Goal: Task Accomplishment & Management: Use online tool/utility

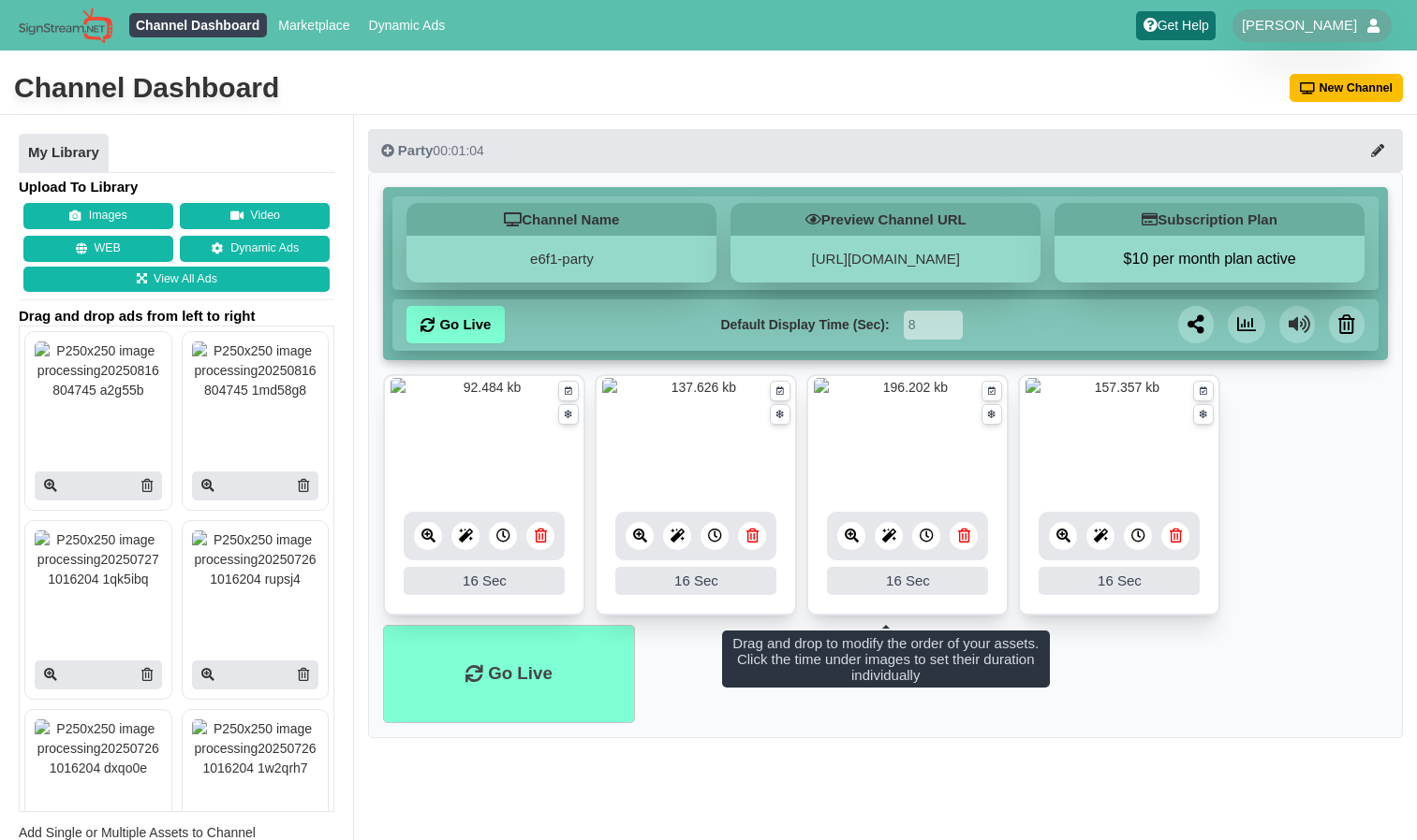
click at [751, 586] on div "16 16 Sec" at bounding box center [696, 554] width 161 height 84
click at [753, 535] on icon at bounding box center [752, 535] width 12 height 14
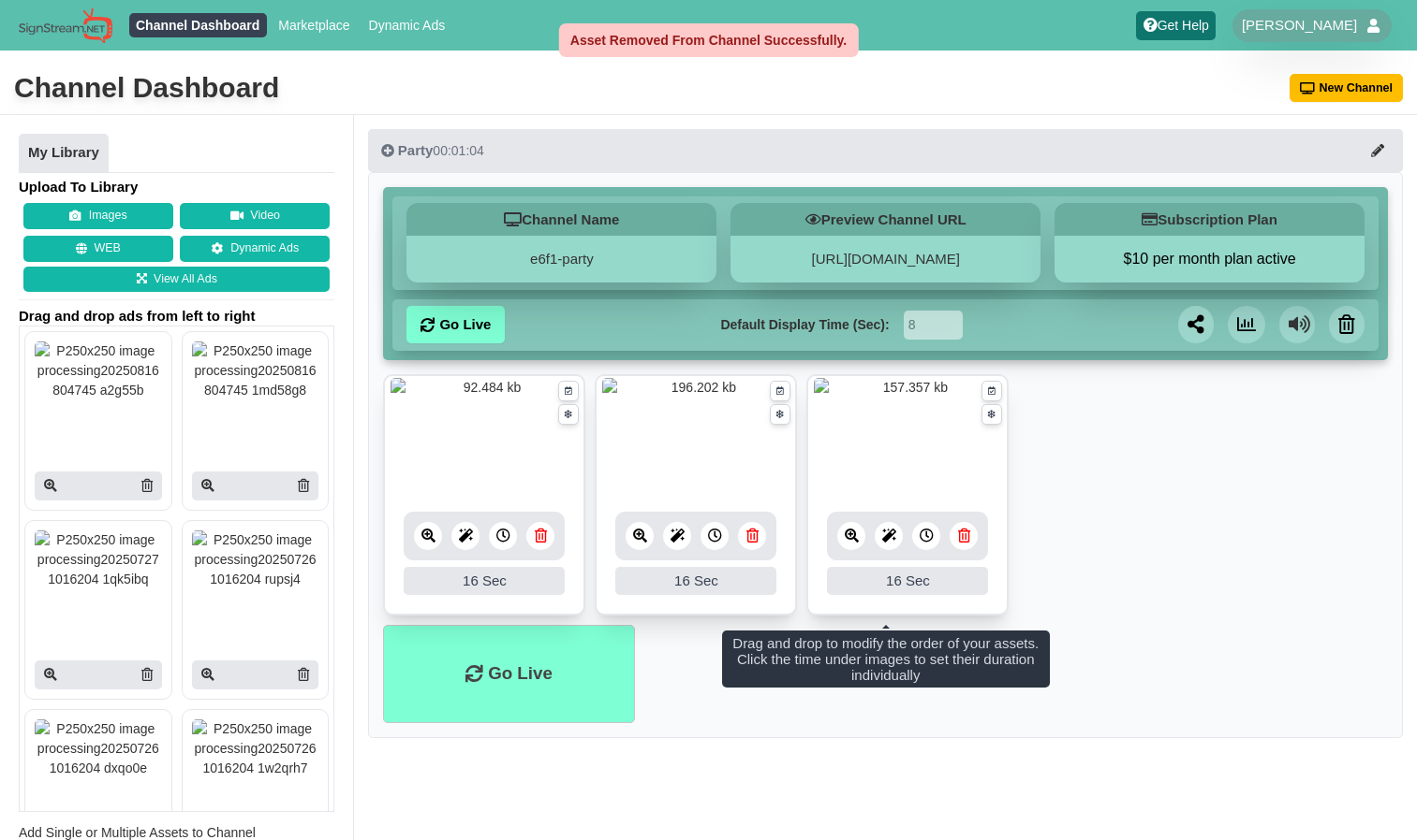
click at [973, 539] on link at bounding box center [963, 536] width 28 height 28
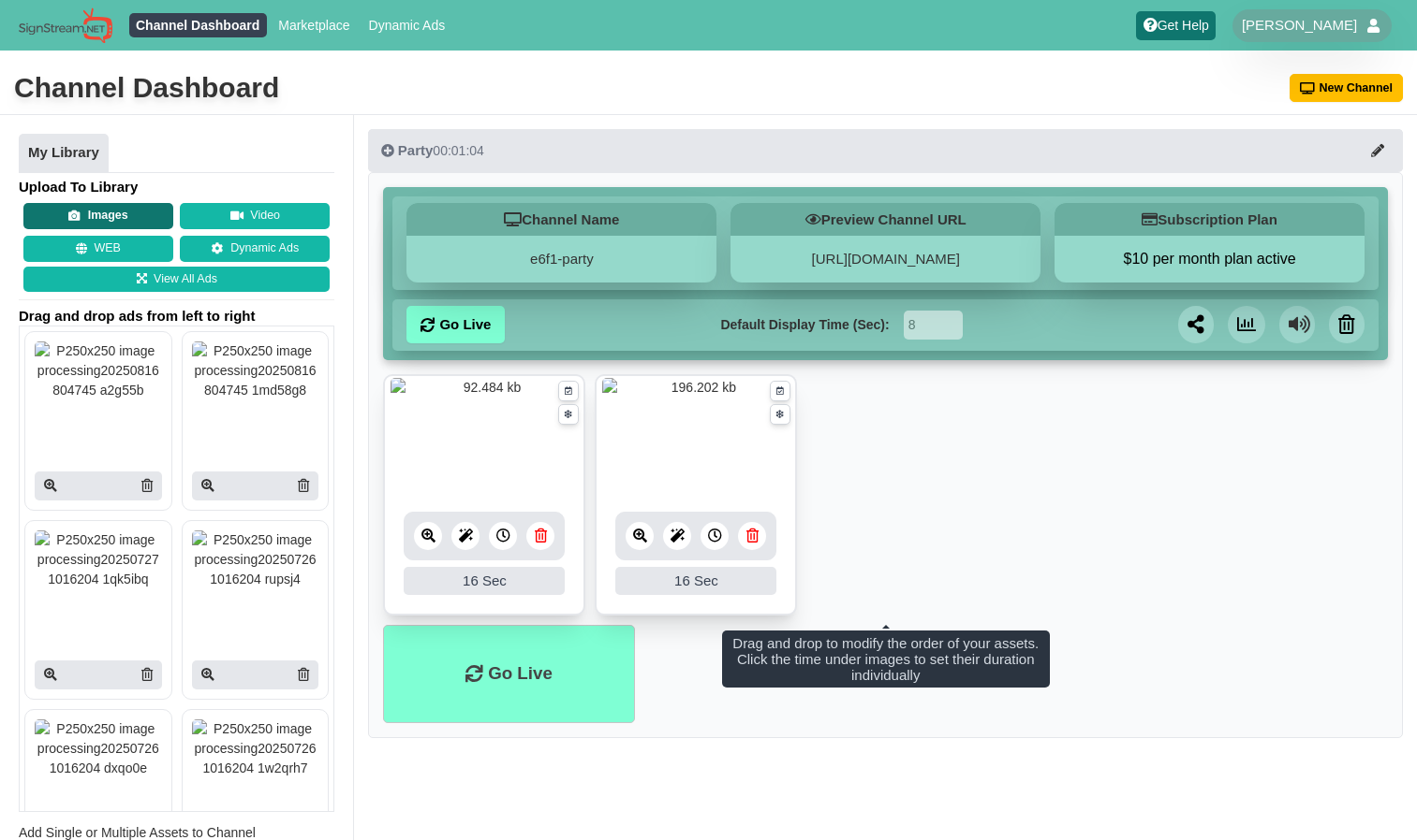
click at [79, 222] on icon at bounding box center [74, 217] width 12 height 12
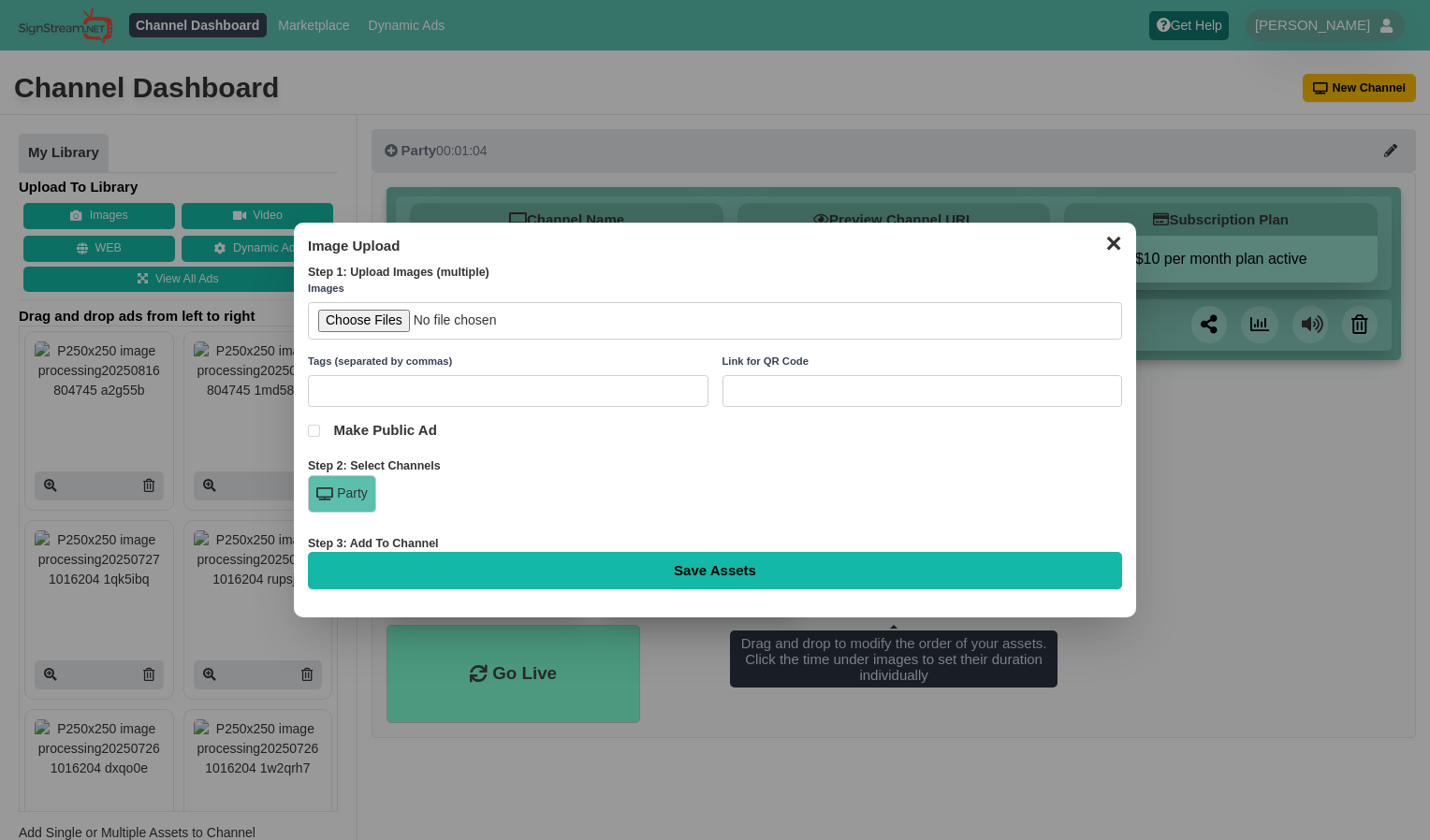
click at [344, 322] on input "file" at bounding box center [715, 321] width 814 height 38
type input "C:\fakepath\We will be closed [DATE].jpg"
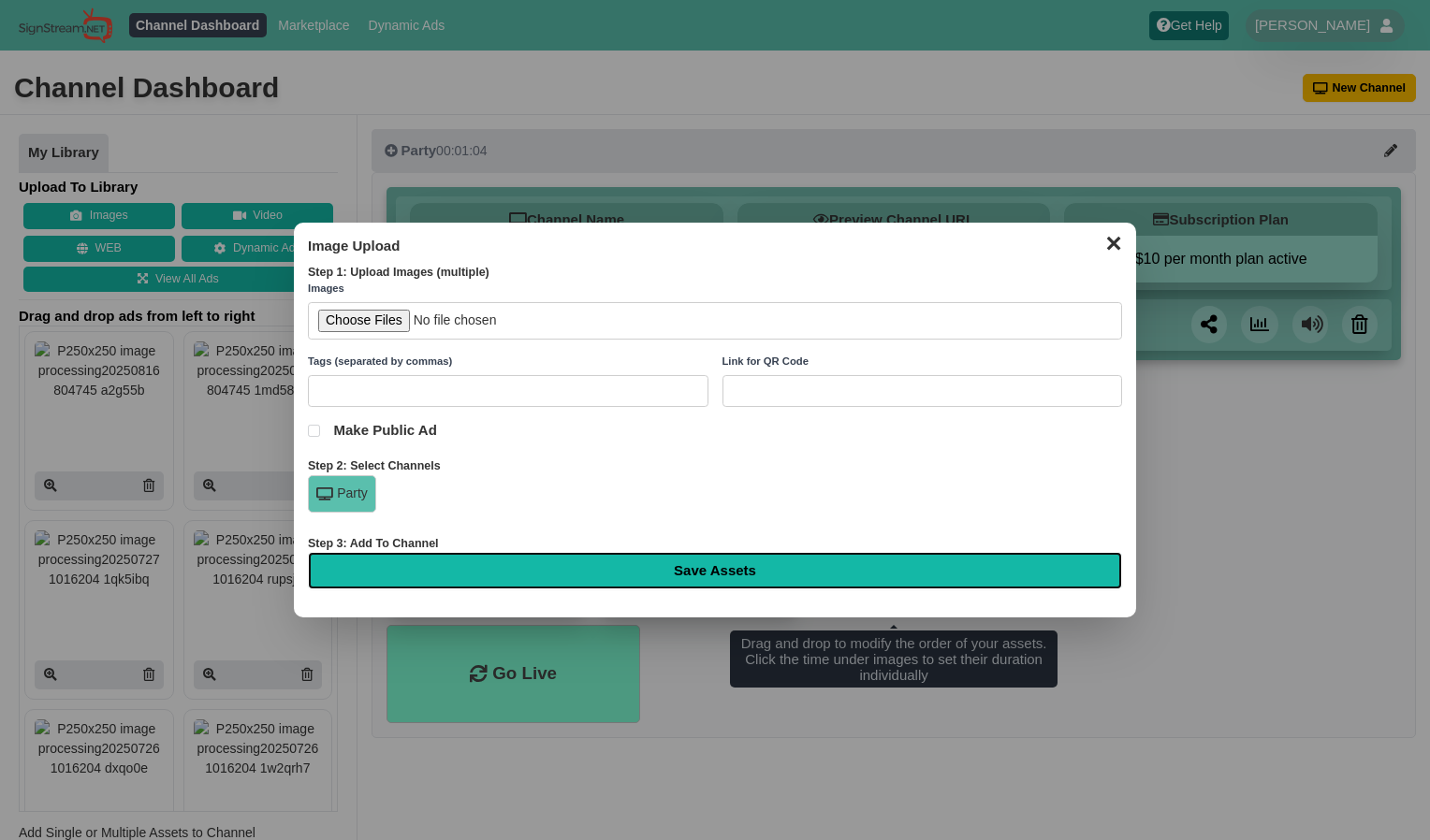
click at [566, 572] on input "Save Assets" at bounding box center [715, 571] width 814 height 37
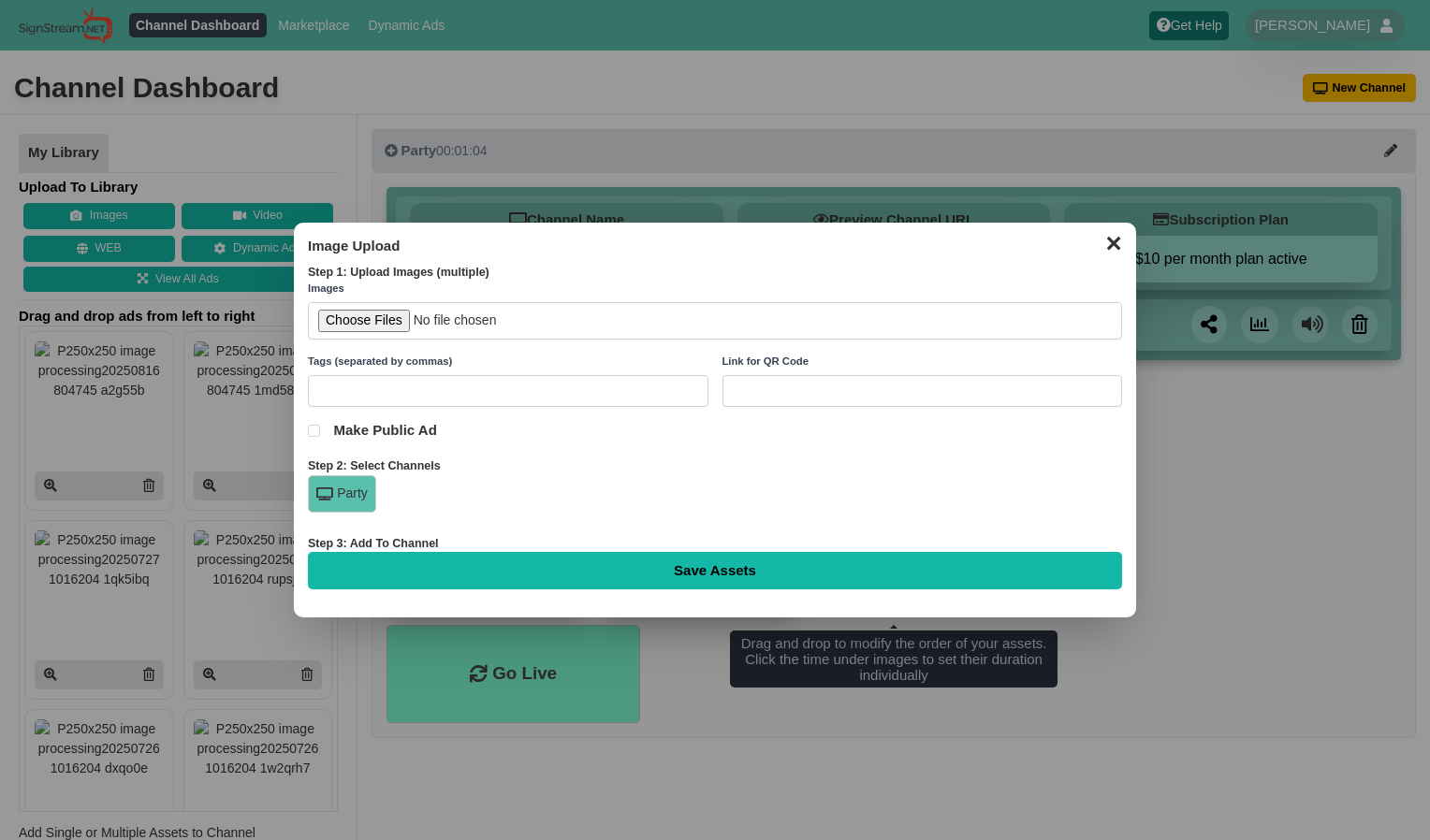
type input "Saving..."
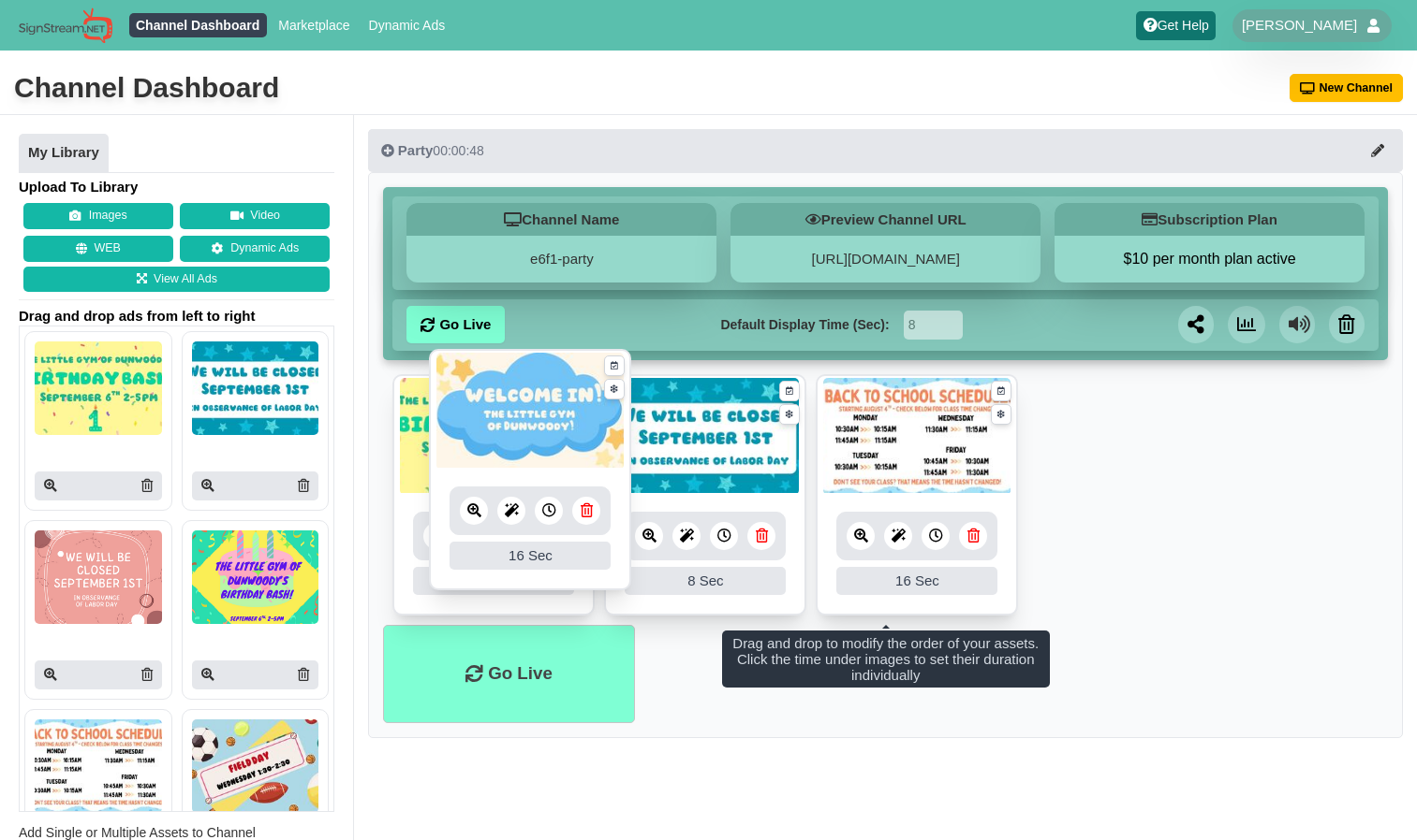
drag, startPoint x: 903, startPoint y: 456, endPoint x: 519, endPoint y: 432, distance: 384.7
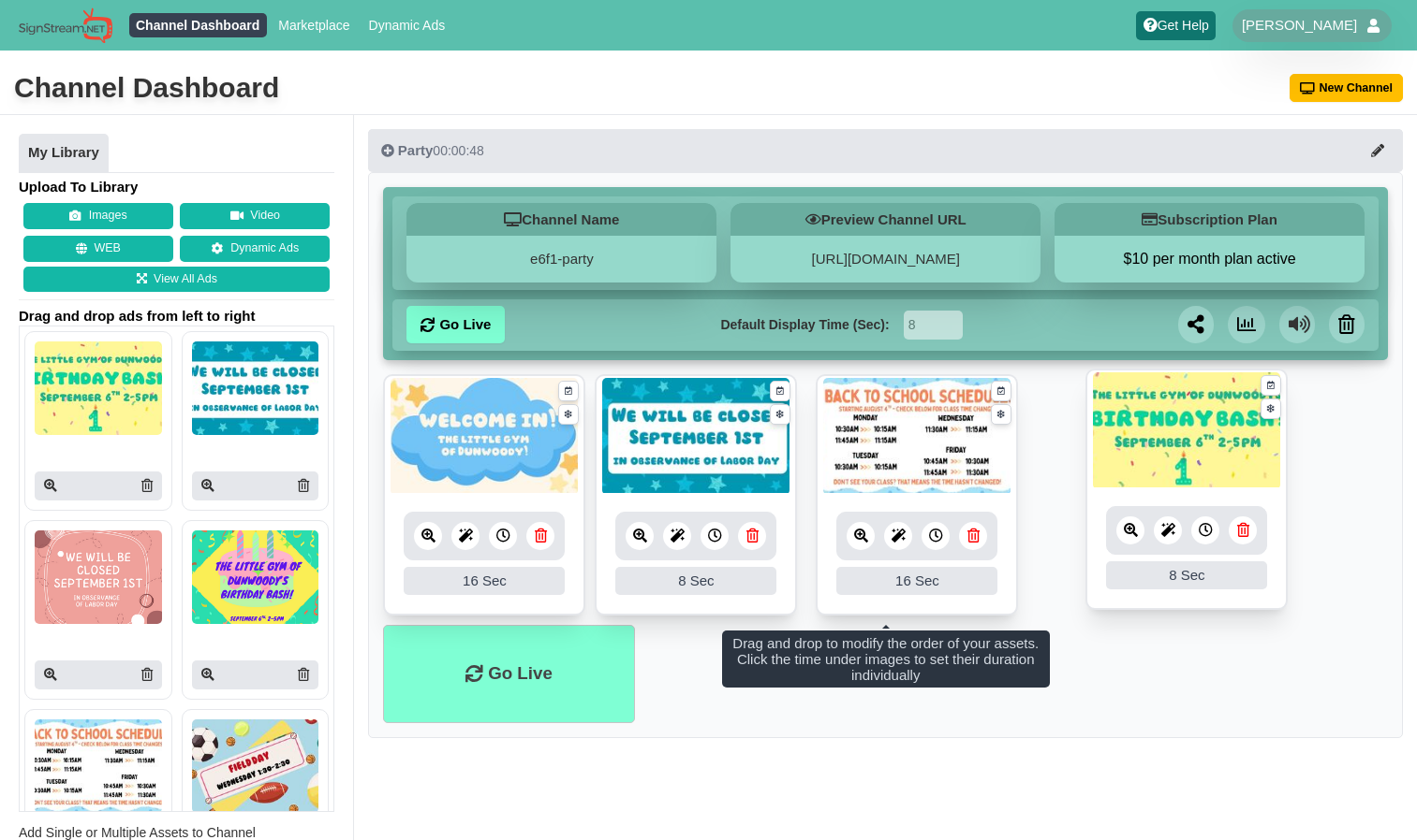
drag, startPoint x: 715, startPoint y: 433, endPoint x: 1205, endPoint y: 428, distance: 490.0
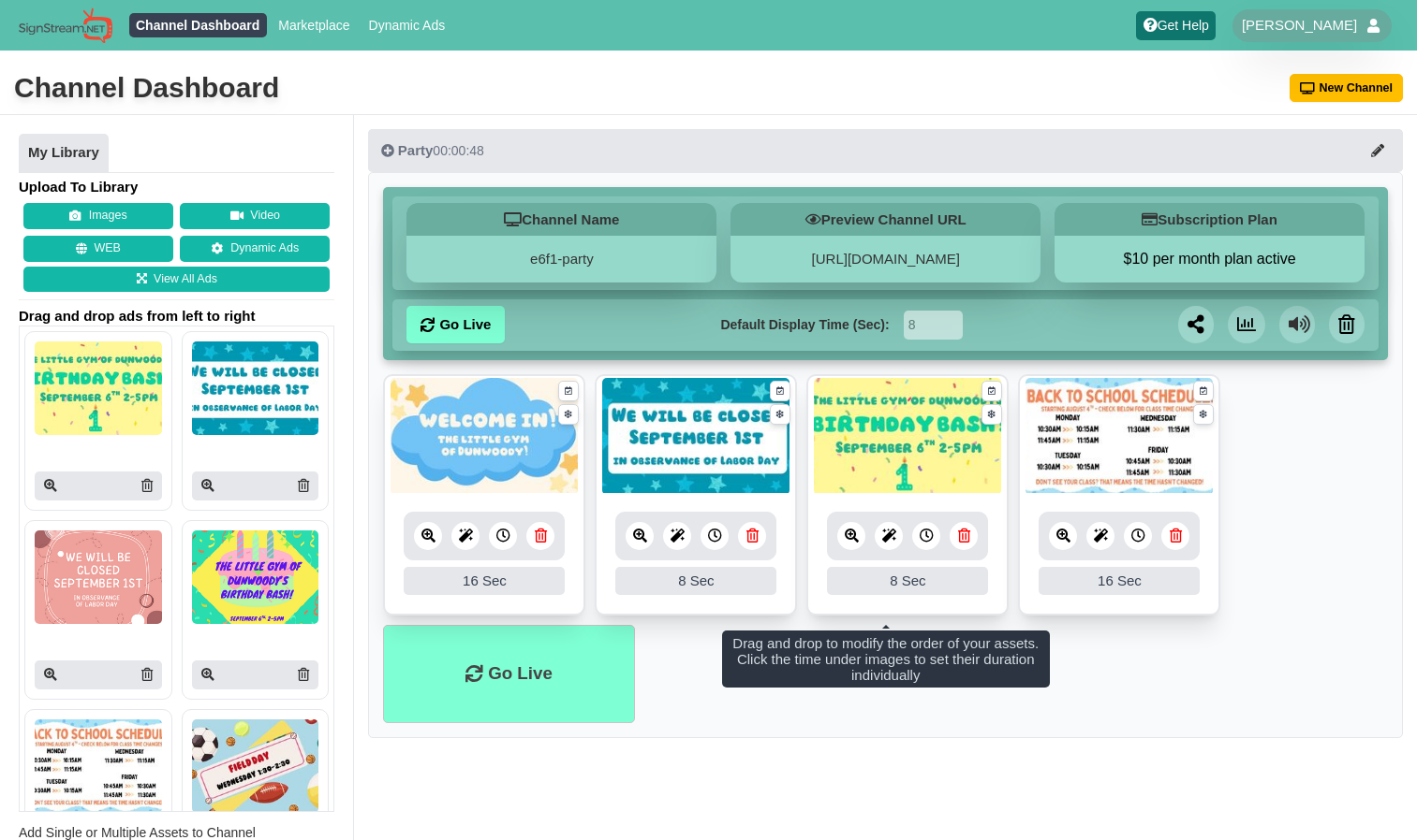
click at [718, 533] on icon at bounding box center [715, 535] width 14 height 14
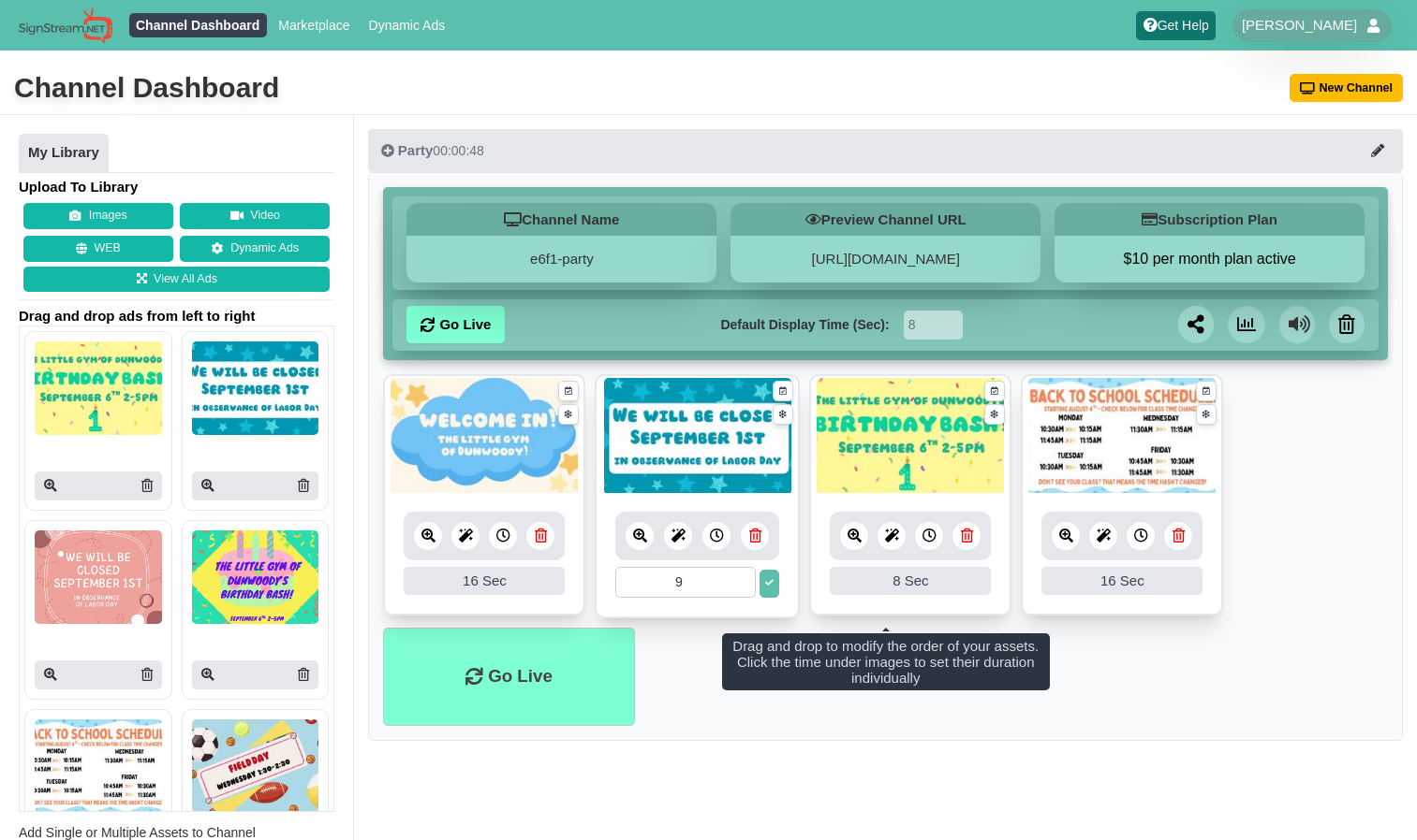
click at [744, 578] on input "9" at bounding box center [685, 582] width 140 height 31
click at [744, 578] on input "10" at bounding box center [685, 582] width 140 height 31
click at [744, 578] on input "11" at bounding box center [685, 582] width 140 height 31
click at [744, 578] on input "12" at bounding box center [685, 582] width 140 height 31
click at [744, 578] on input "13" at bounding box center [685, 582] width 140 height 31
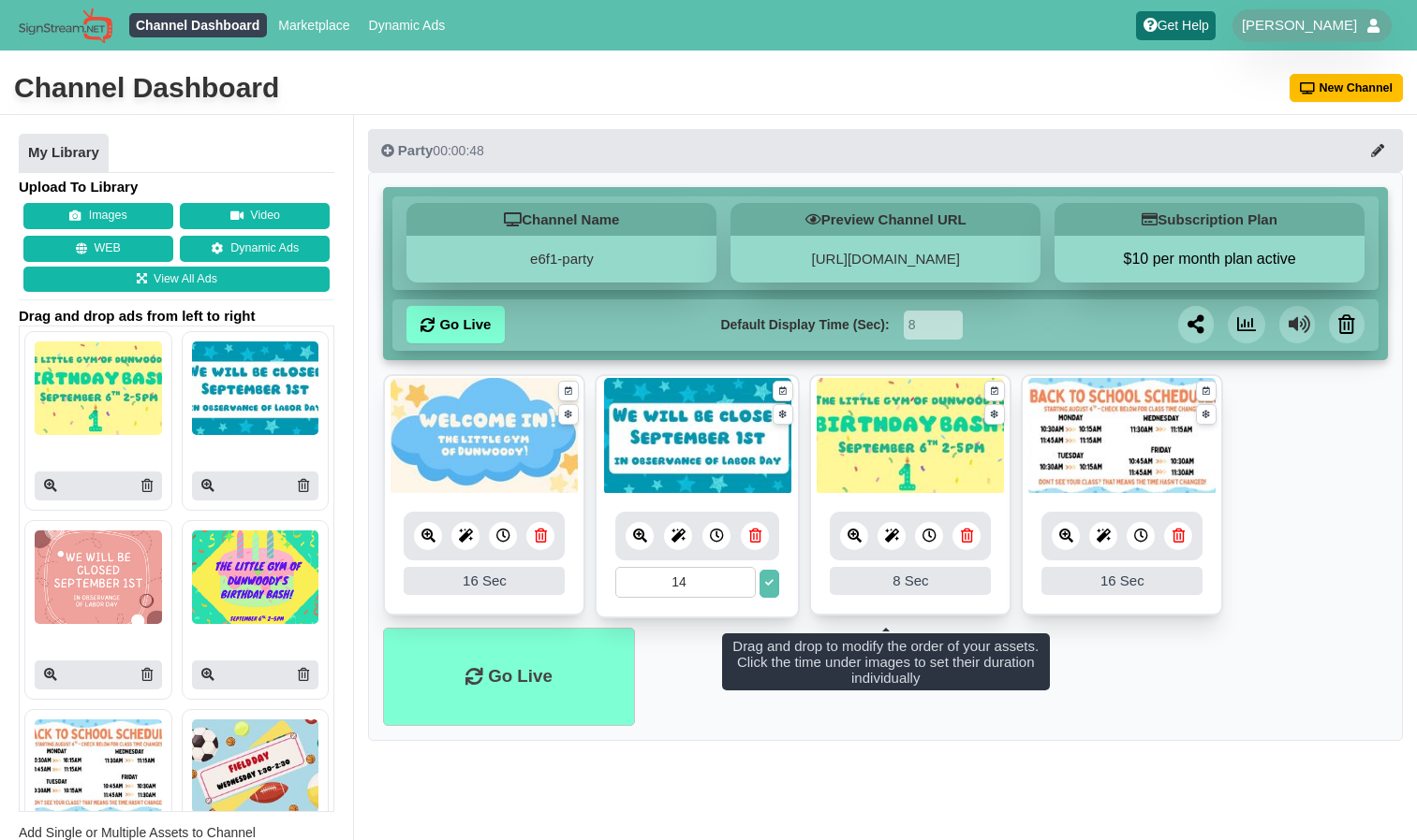
click at [744, 578] on input "14" at bounding box center [685, 582] width 140 height 31
click at [744, 578] on input "15" at bounding box center [685, 582] width 140 height 31
type input "16"
click at [744, 578] on input "16" at bounding box center [685, 582] width 140 height 31
click at [866, 588] on div "8 Sec" at bounding box center [910, 580] width 161 height 28
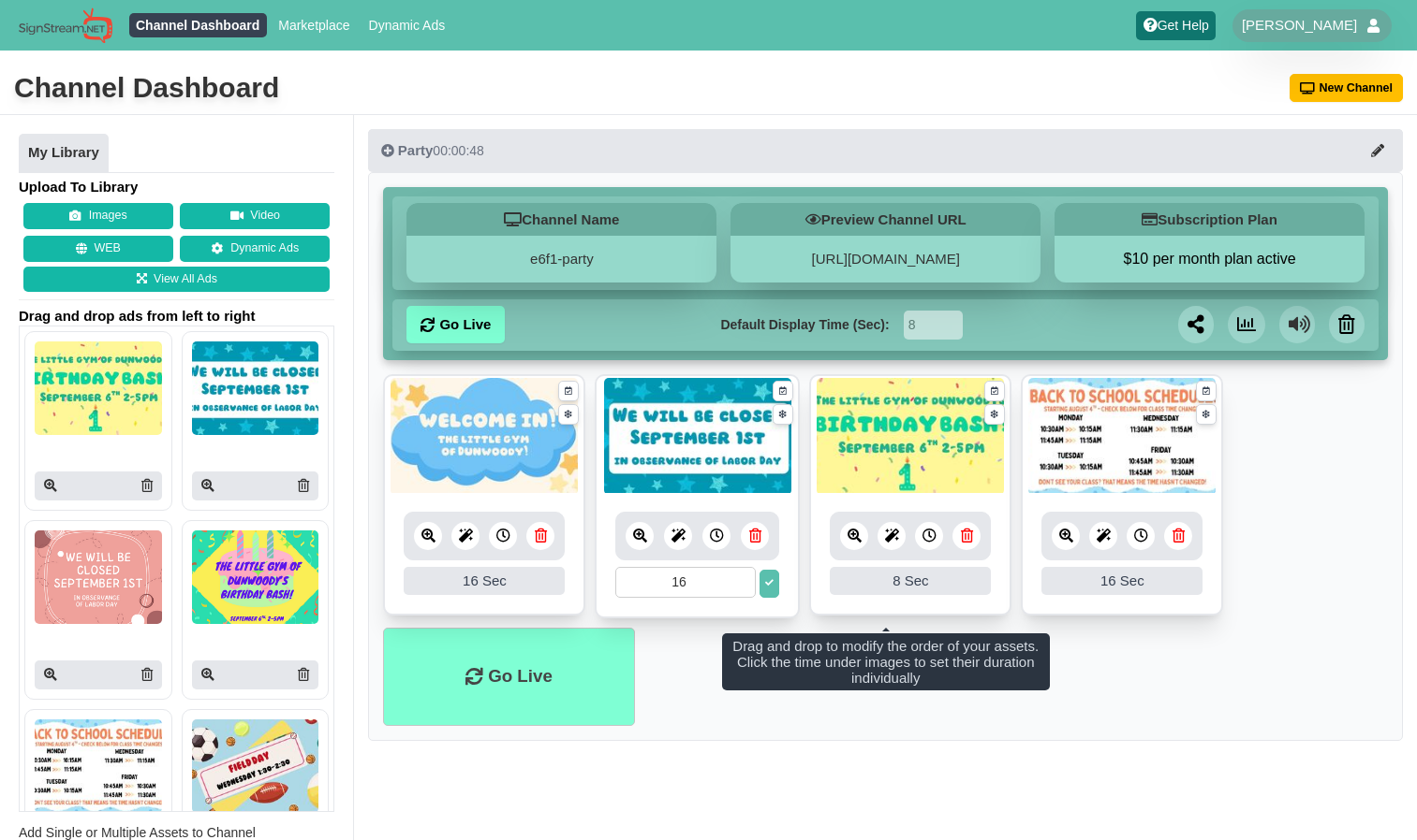
click at [875, 579] on div "8 Sec" at bounding box center [910, 580] width 161 height 28
click at [774, 579] on button at bounding box center [769, 583] width 19 height 28
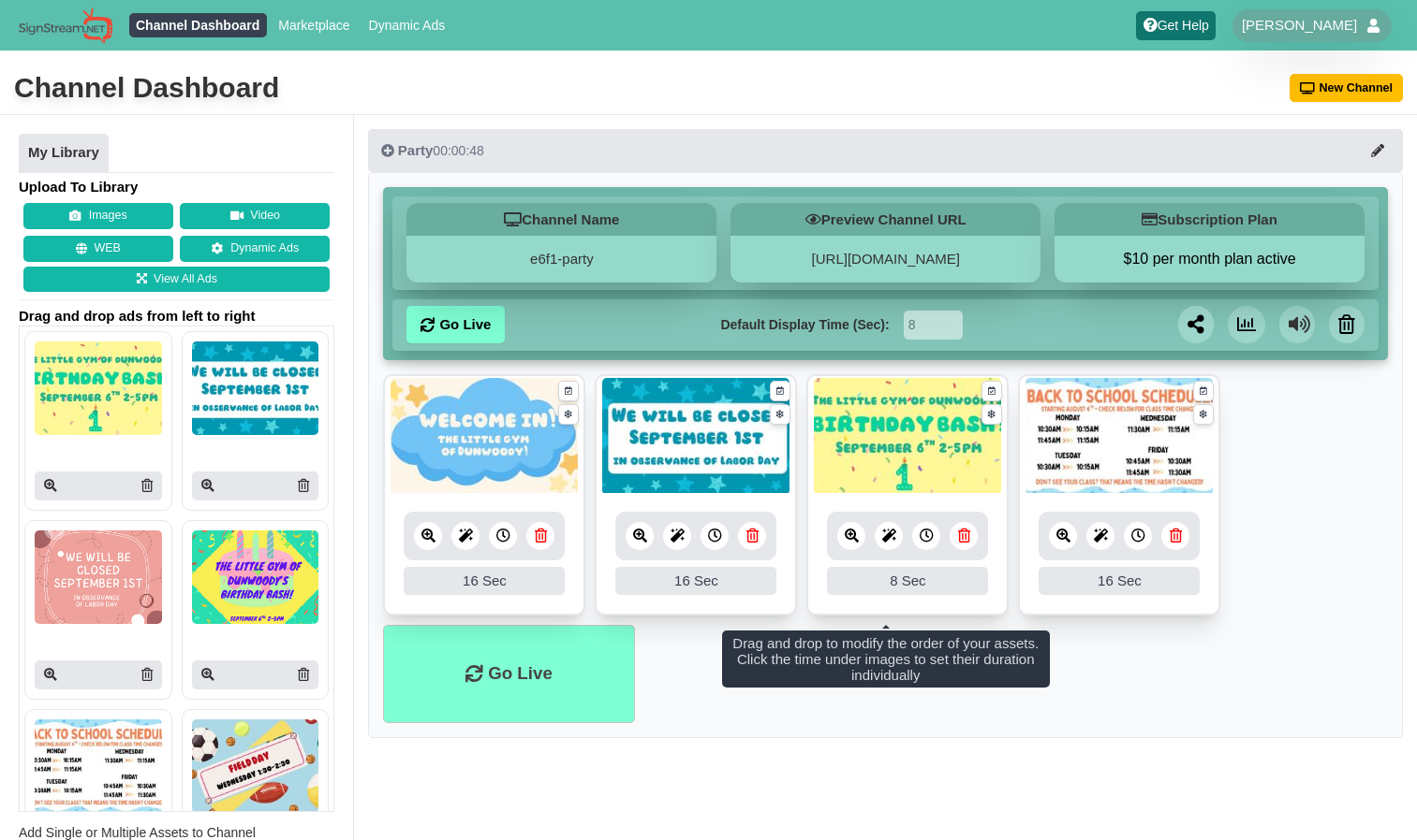
click at [892, 577] on div "8 Sec" at bounding box center [908, 580] width 161 height 28
click at [928, 535] on icon at bounding box center [926, 535] width 14 height 14
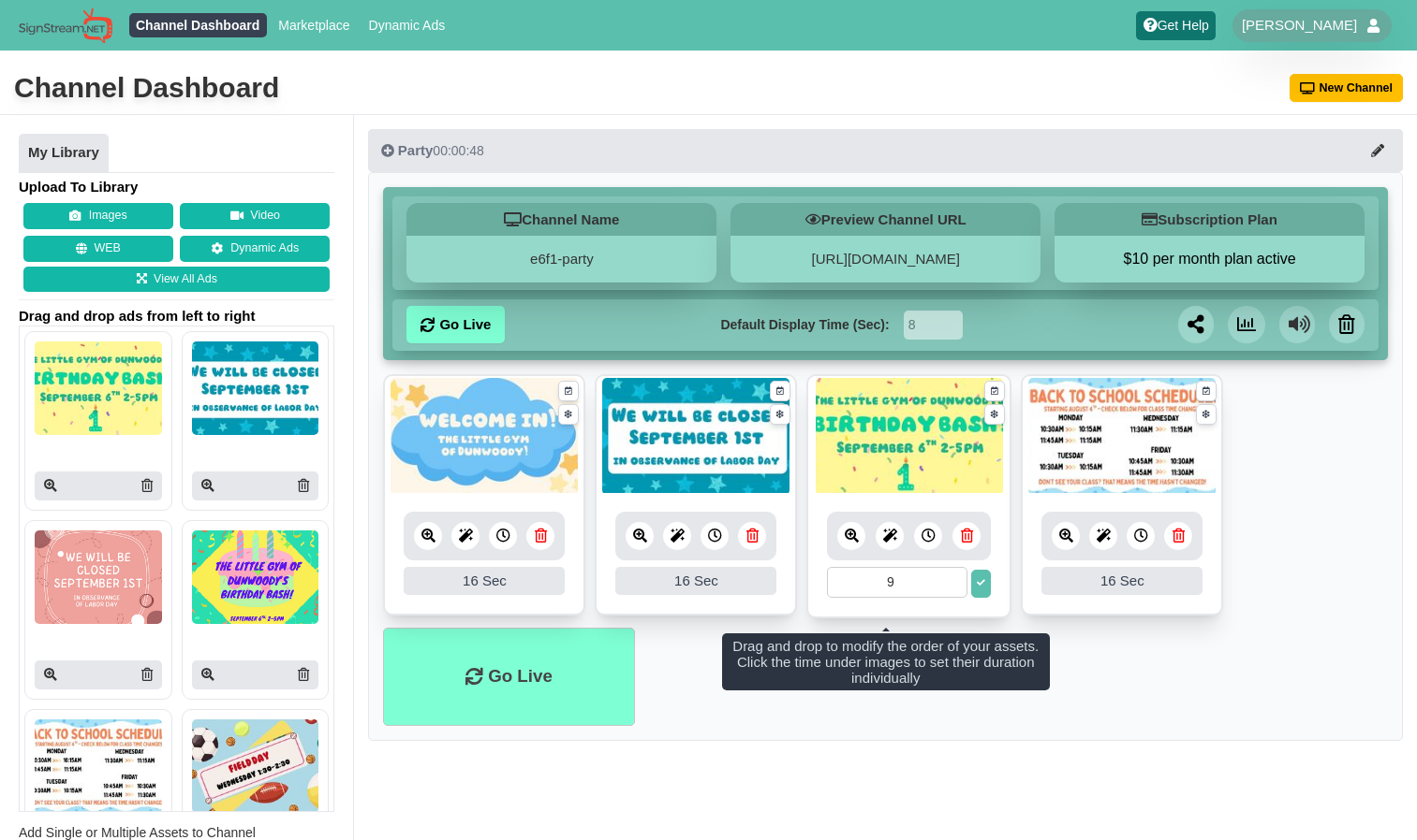
click at [954, 574] on input "9" at bounding box center [897, 582] width 140 height 31
click at [954, 574] on input "10" at bounding box center [897, 582] width 140 height 31
click at [954, 574] on input "11" at bounding box center [897, 582] width 140 height 31
click at [954, 574] on input "12" at bounding box center [897, 582] width 140 height 31
click at [954, 574] on input "13" at bounding box center [897, 582] width 140 height 31
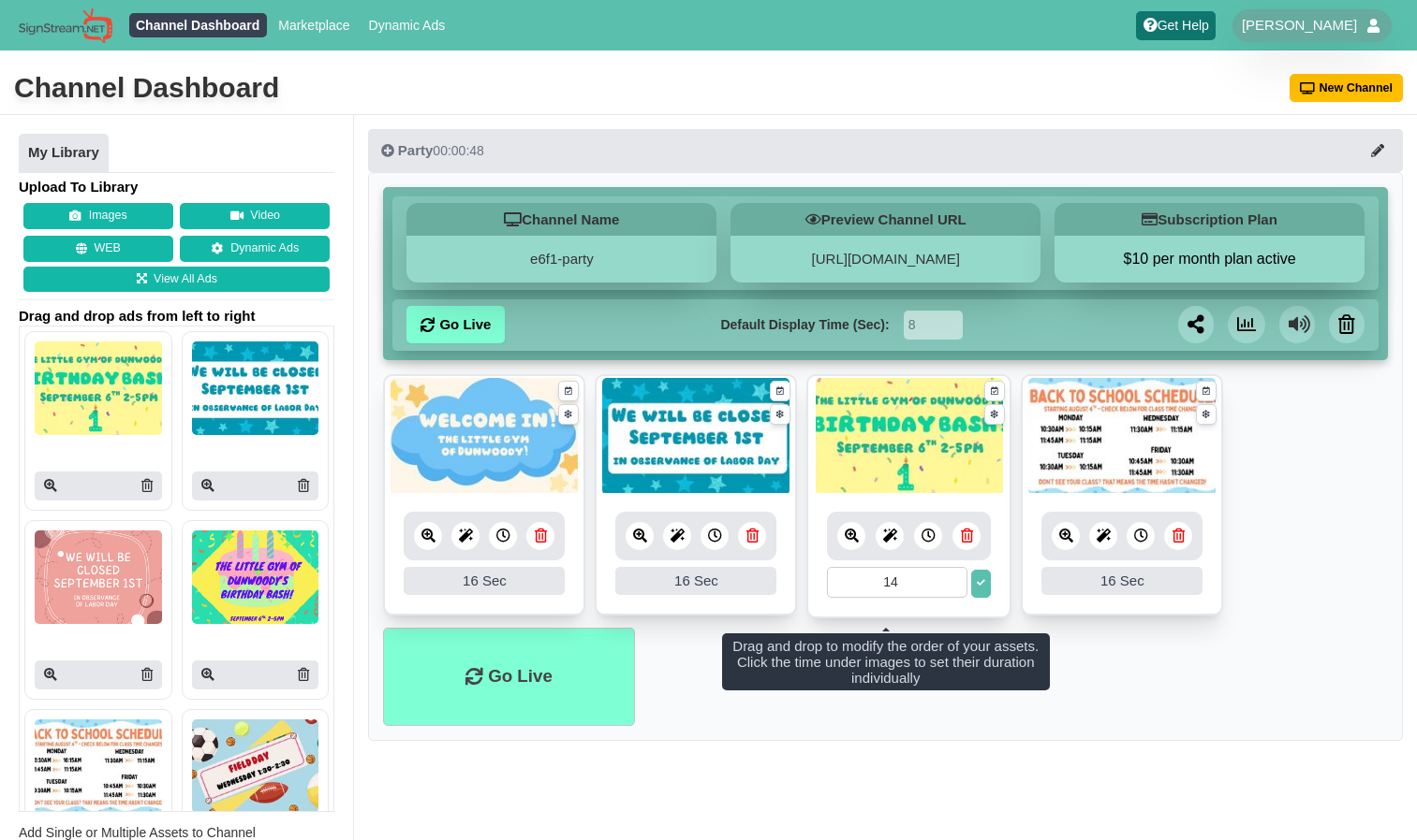
click at [954, 574] on input "14" at bounding box center [897, 582] width 140 height 31
click at [954, 574] on input "15" at bounding box center [897, 582] width 140 height 31
type input "16"
click at [954, 574] on input "16" at bounding box center [897, 582] width 140 height 31
click at [983, 581] on icon at bounding box center [980, 583] width 9 height 9
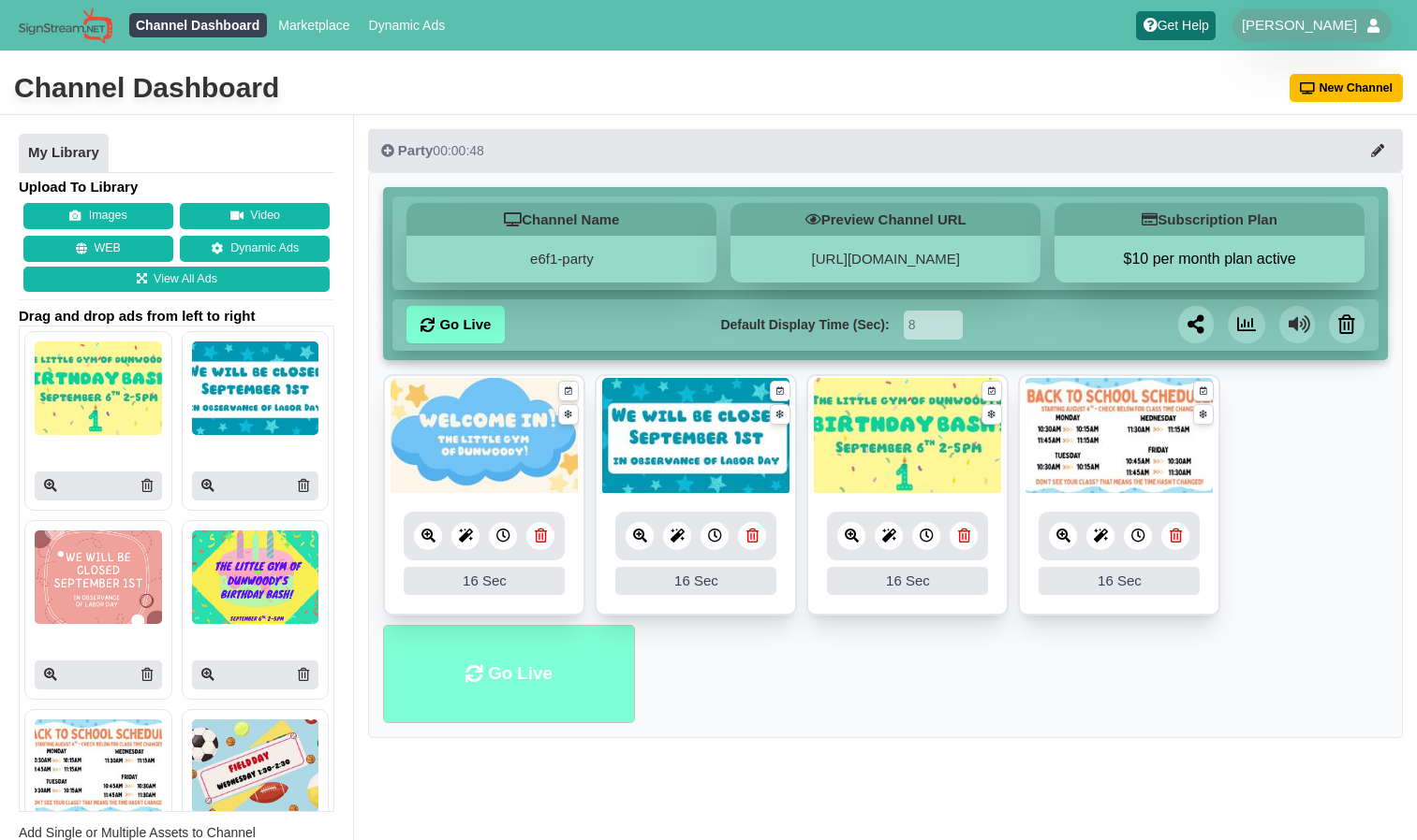
click at [546, 674] on li "Go Live" at bounding box center [508, 674] width 251 height 98
